Goal: Connect with others: Connect with others

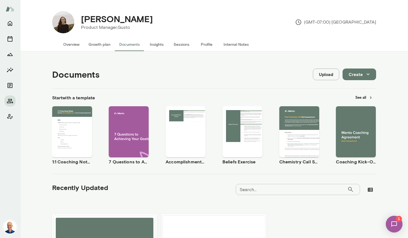
scroll to position [79, 0]
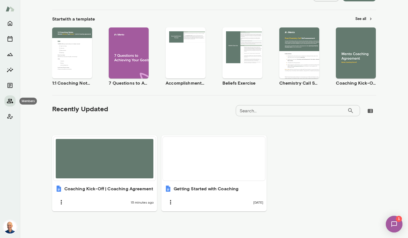
click at [10, 100] on icon "Members" at bounding box center [10, 101] width 6 height 4
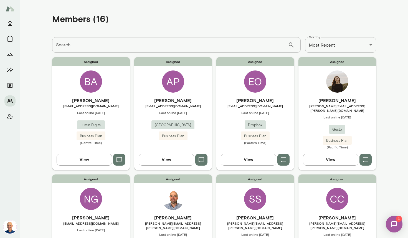
click at [198, 93] on div "Assigned AP [PERSON_NAME] [PERSON_NAME][EMAIL_ADDRESS][DOMAIN_NAME] Last online…" at bounding box center [173, 113] width 78 height 113
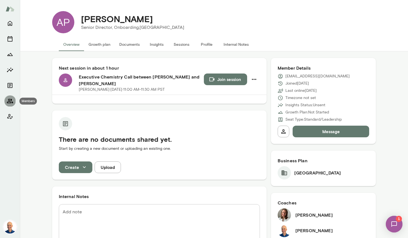
click at [13, 100] on icon "Members" at bounding box center [10, 101] width 7 height 7
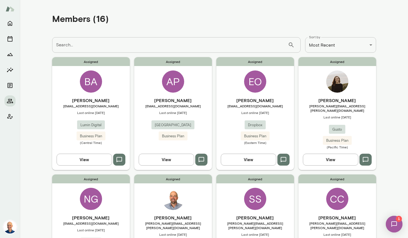
click at [114, 89] on div "Assigned BA [PERSON_NAME] [PERSON_NAME][EMAIL_ADDRESS][DOMAIN_NAME] Last online…" at bounding box center [91, 113] width 78 height 113
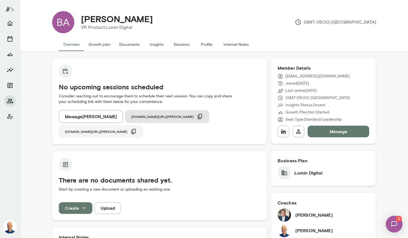
click at [136, 129] on icon "button" at bounding box center [133, 131] width 4 height 5
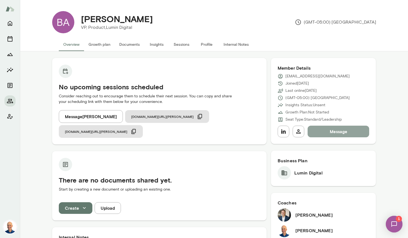
click at [339, 133] on button "Message" at bounding box center [339, 132] width 62 height 12
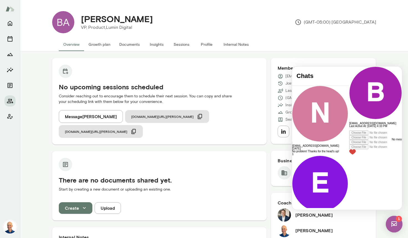
click at [353, 130] on div at bounding box center [375, 129] width 53 height 3
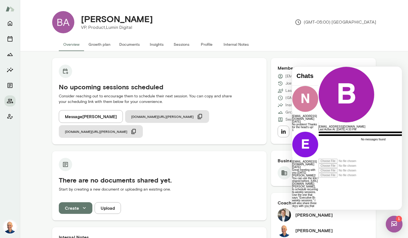
click at [319, 159] on div "**********" at bounding box center [369, 145] width 100 height 28
click at [364, 159] on div "**********" at bounding box center [369, 145] width 100 height 28
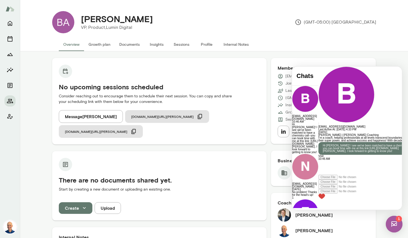
scroll to position [67, 0]
click at [11, 101] on icon "Members" at bounding box center [10, 101] width 7 height 7
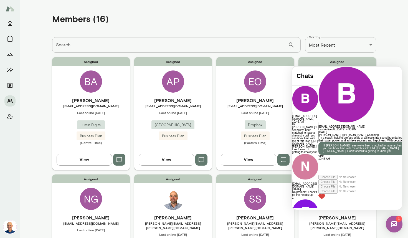
click at [319, 67] on div at bounding box center [369, 67] width 100 height 0
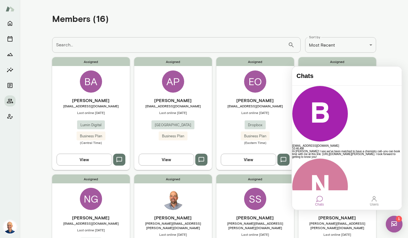
click at [395, 224] on img at bounding box center [394, 224] width 17 height 17
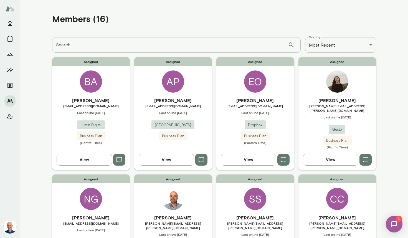
click at [147, 94] on div "Assigned AP [PERSON_NAME] [PERSON_NAME][EMAIL_ADDRESS][DOMAIN_NAME] Last online…" at bounding box center [173, 113] width 78 height 113
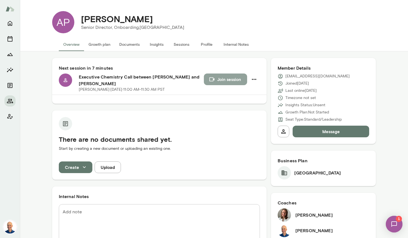
click at [236, 80] on button "Join session" at bounding box center [225, 80] width 43 height 12
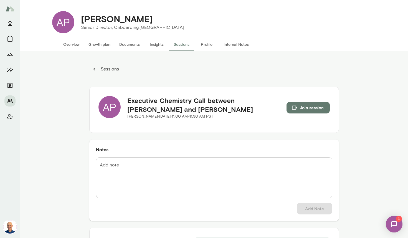
click at [306, 108] on button "Join session" at bounding box center [308, 108] width 43 height 12
